Goal: Task Accomplishment & Management: Manage account settings

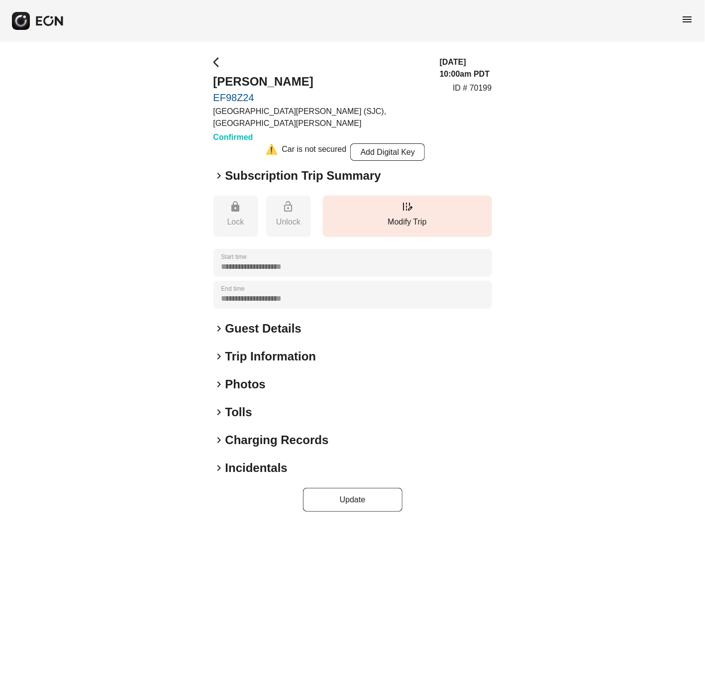
click at [247, 381] on h2 "Photos" at bounding box center [245, 384] width 40 height 16
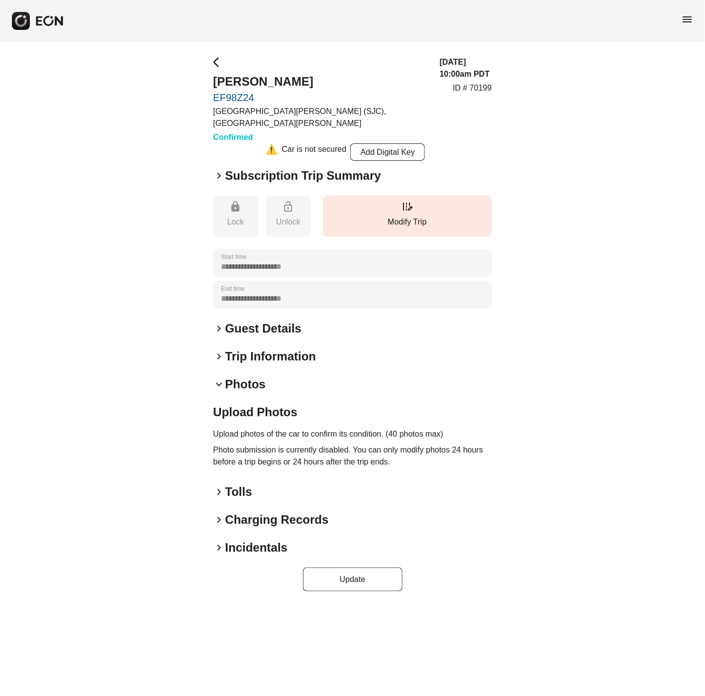
click at [316, 462] on p "Photo submission is currently disabled. You can only modify photos 24 hours bef…" at bounding box center [352, 456] width 279 height 24
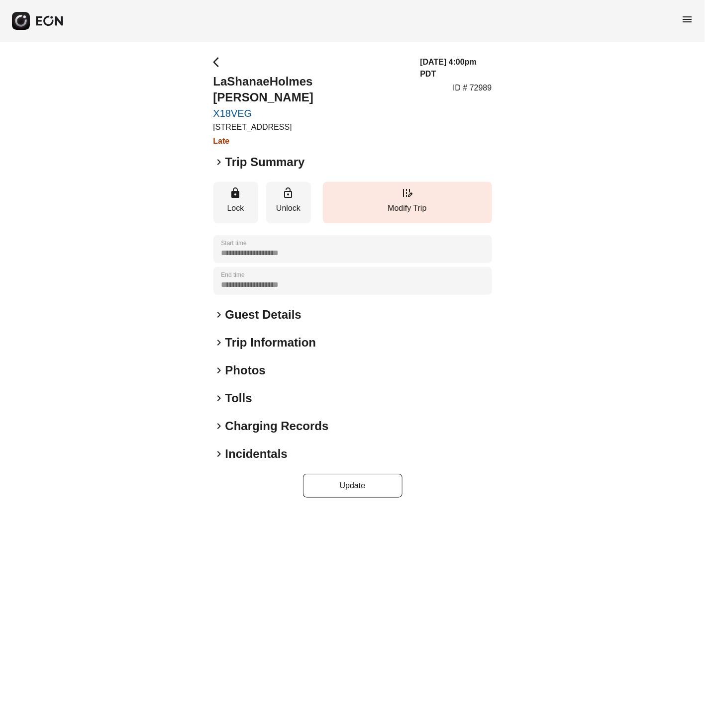
click at [220, 363] on div "keyboard_arrow_right Photos" at bounding box center [352, 371] width 279 height 16
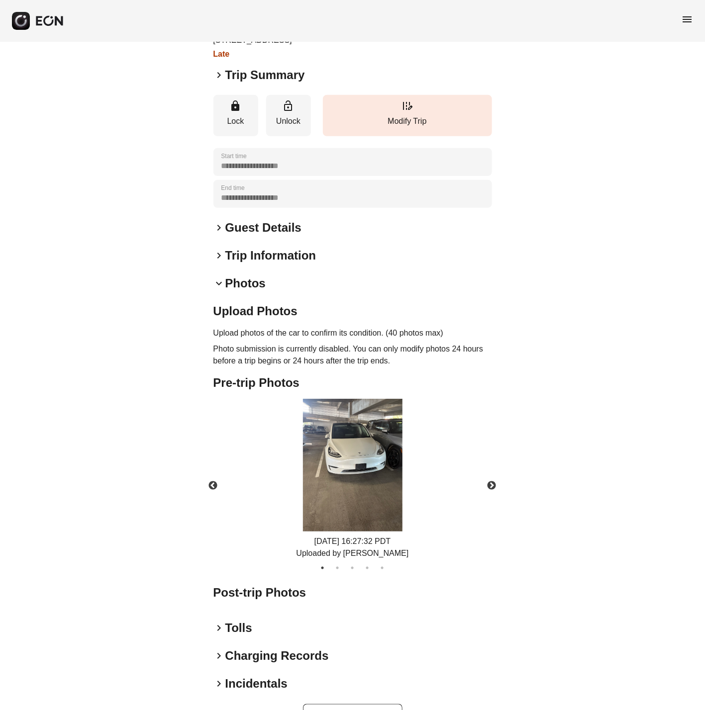
scroll to position [103, 0]
